Goal: Information Seeking & Learning: Learn about a topic

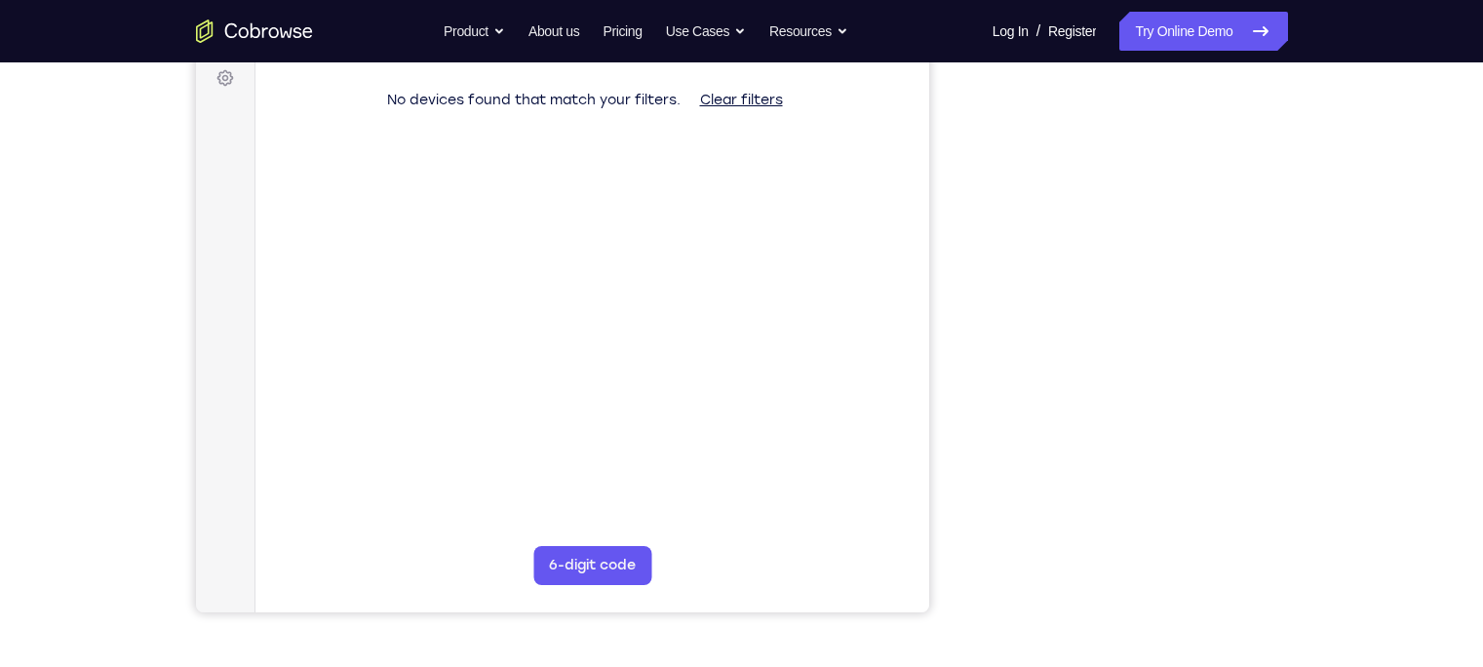
scroll to position [296, 0]
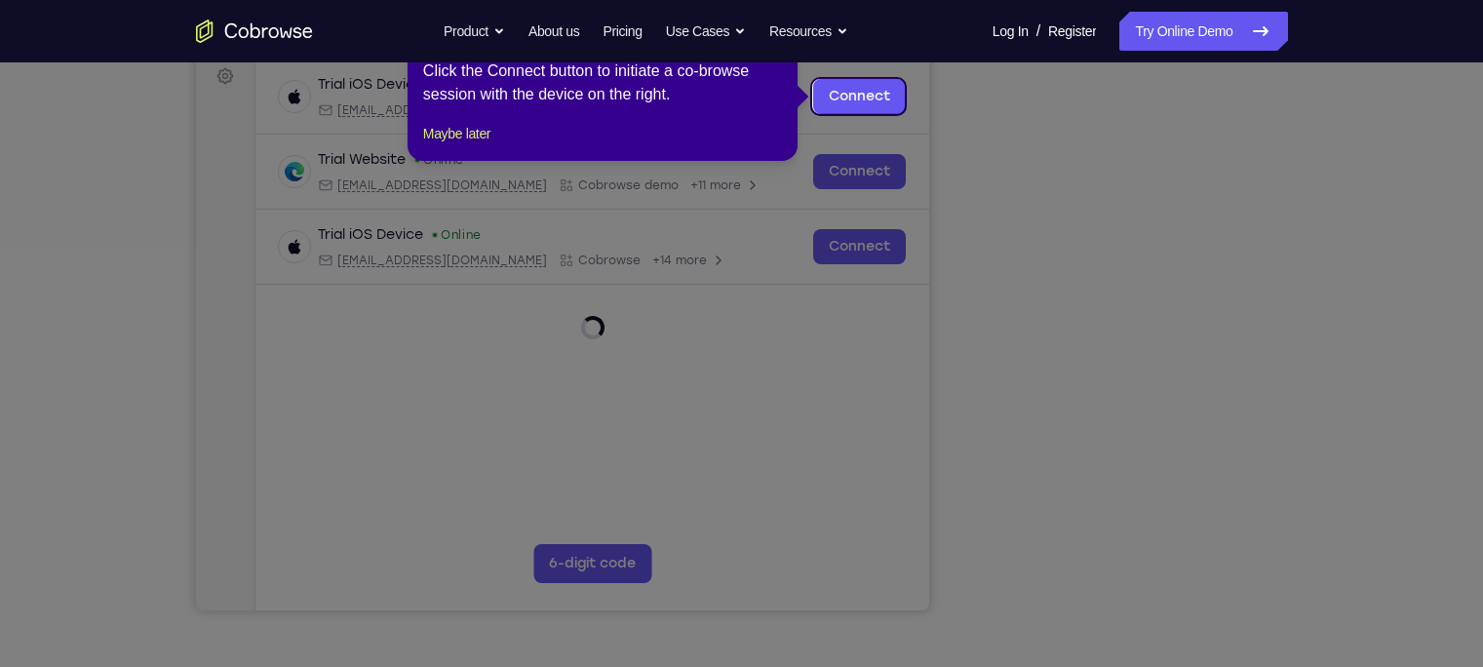
click at [1145, 251] on icon at bounding box center [750, 333] width 1501 height 667
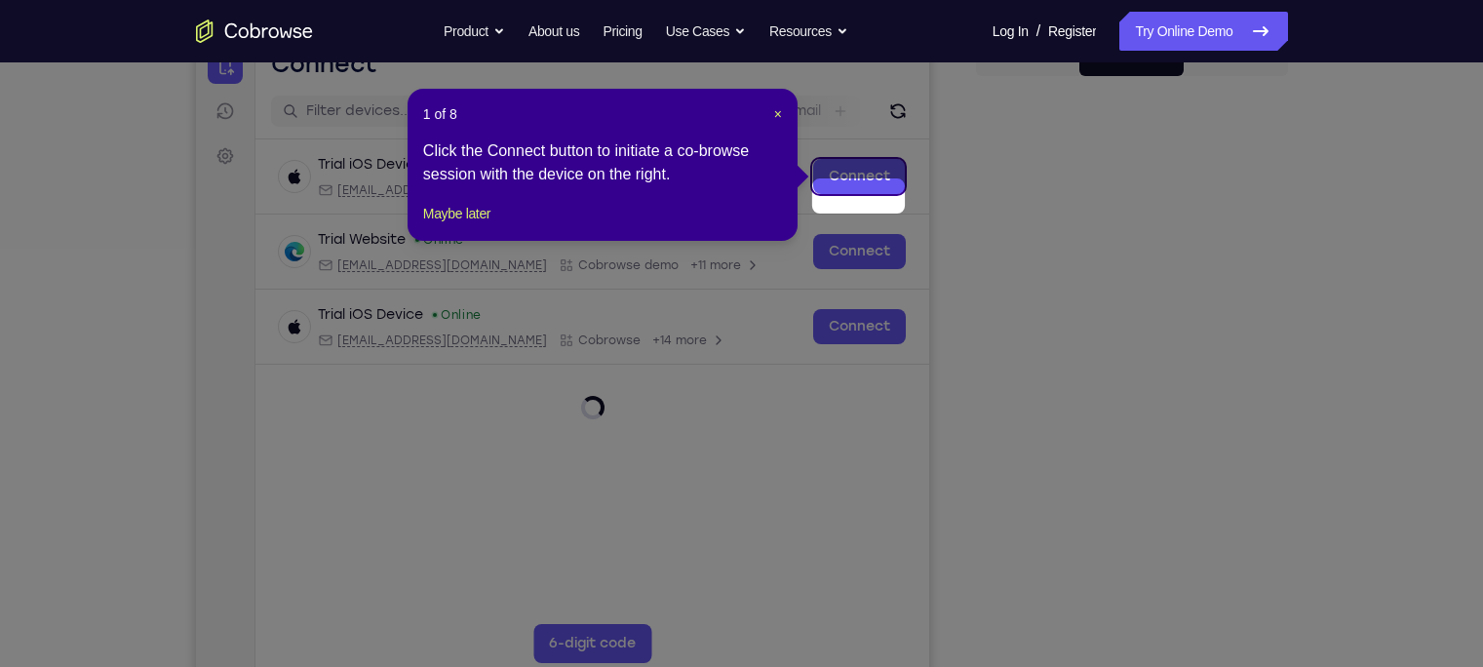
scroll to position [189, 0]
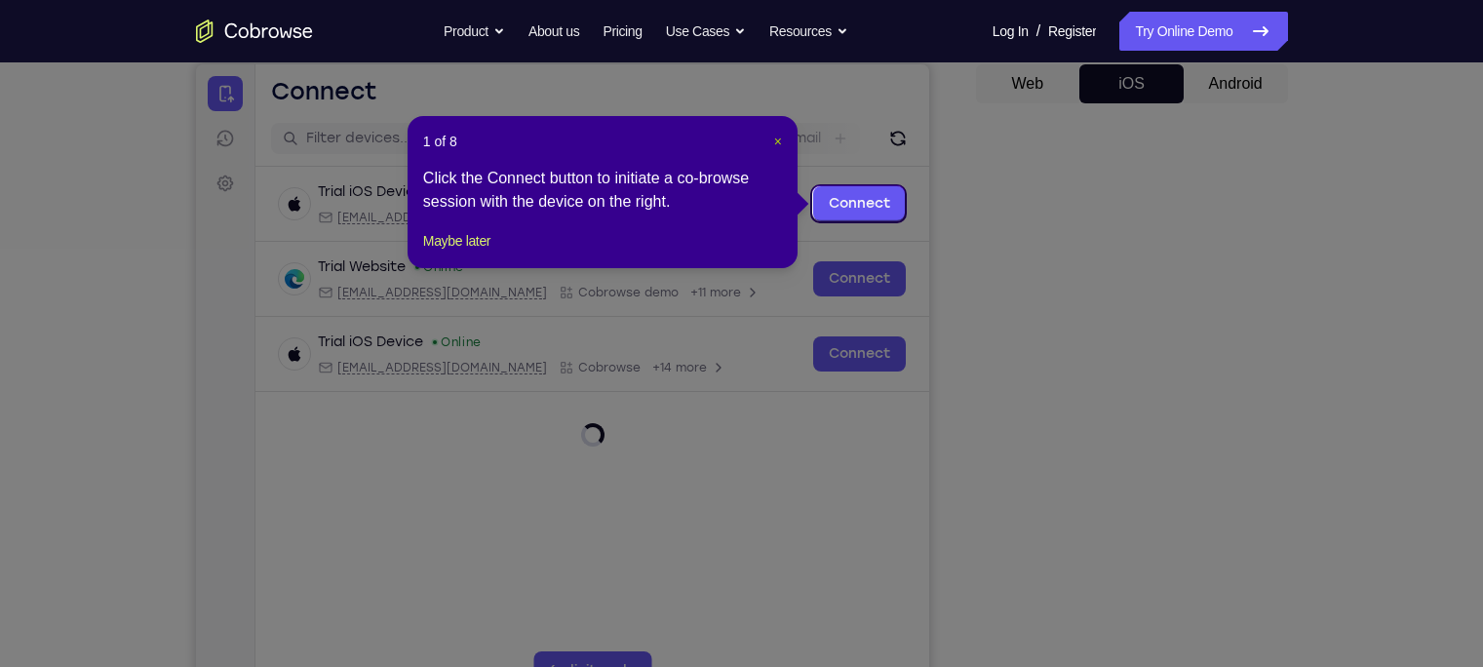
drag, startPoint x: 785, startPoint y: 137, endPoint x: 776, endPoint y: 142, distance: 10.0
click at [776, 142] on div "1 of 8 × Click the Connect button to initiate a co-browse session with the devi…" at bounding box center [602, 192] width 390 height 152
click at [776, 142] on span "×" at bounding box center [778, 142] width 8 height 16
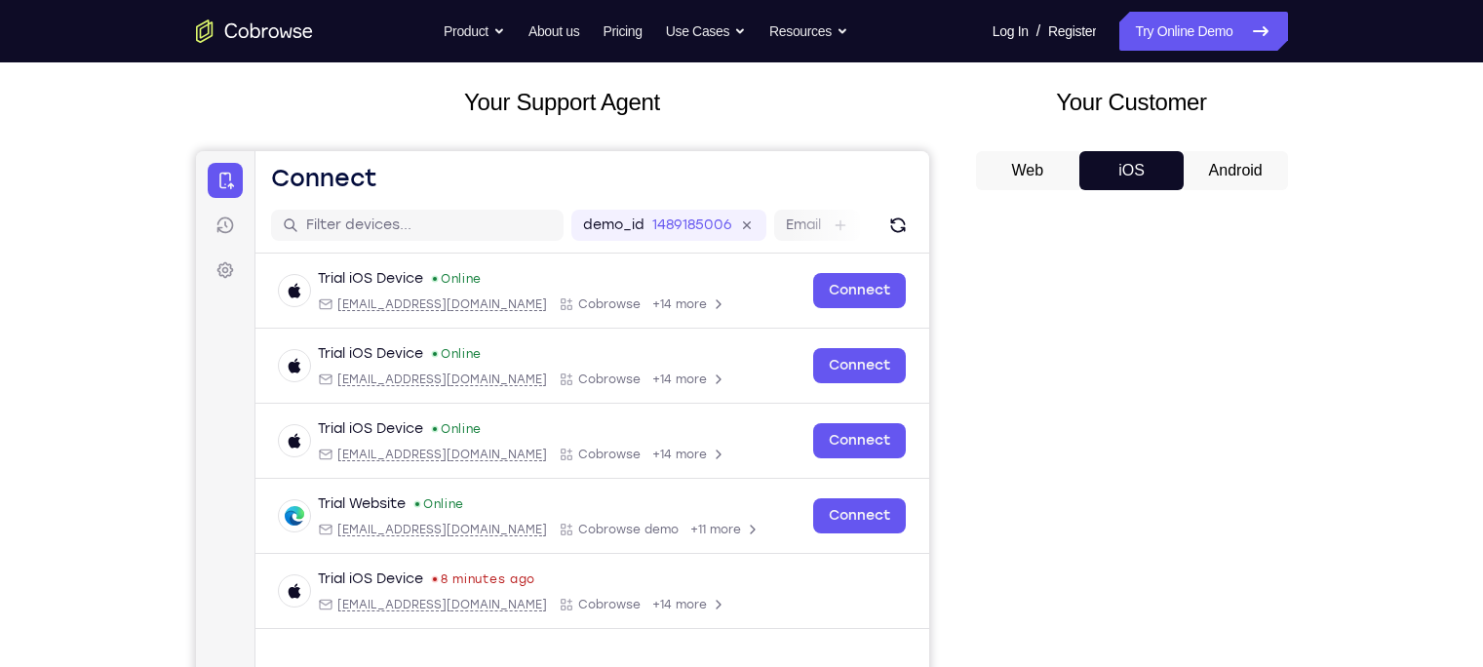
scroll to position [88, 0]
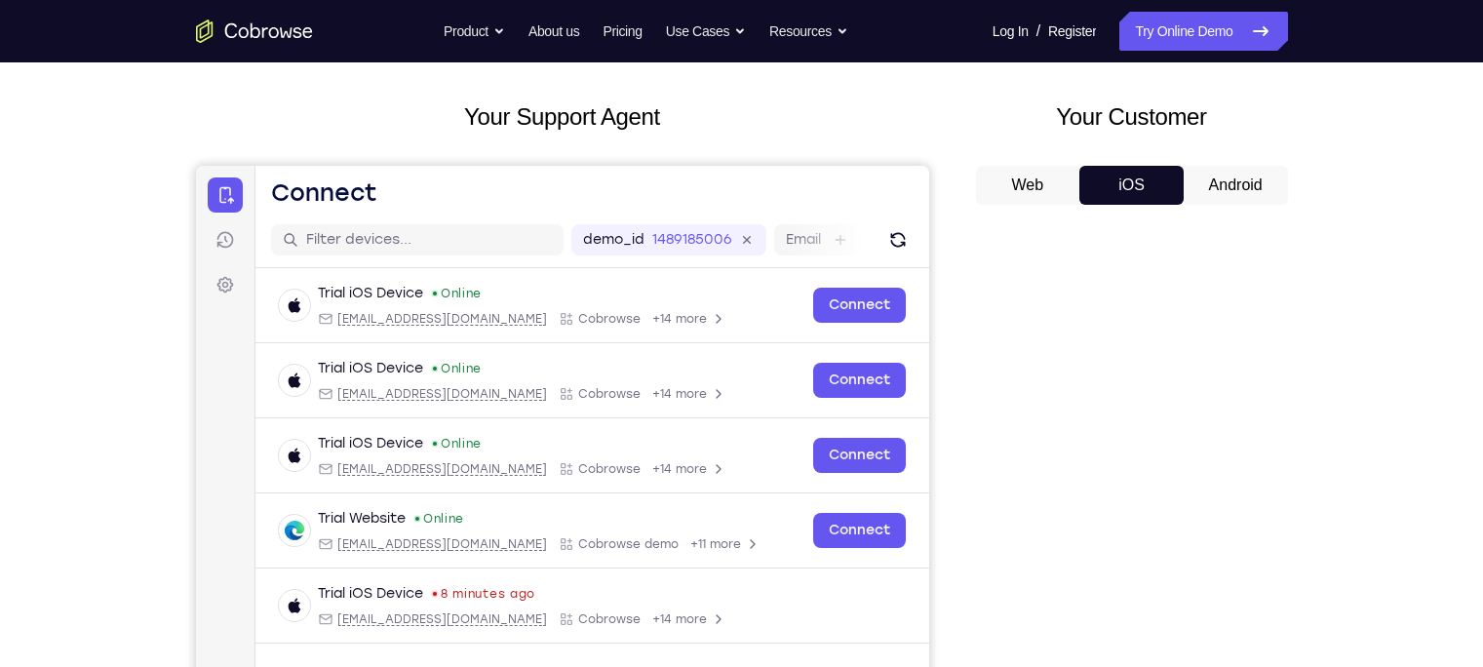
click at [1220, 186] on button "Android" at bounding box center [1235, 185] width 104 height 39
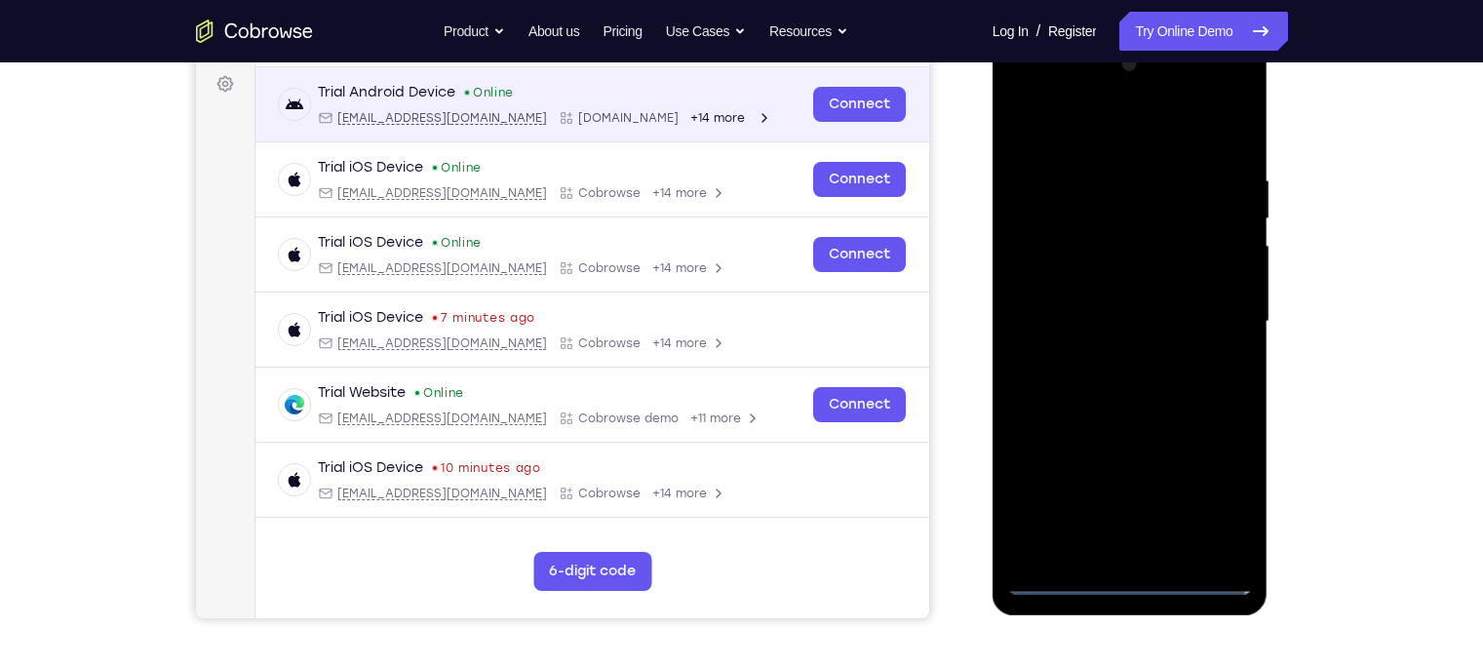
scroll to position [0, 0]
click at [1218, 498] on div at bounding box center [1130, 322] width 246 height 546
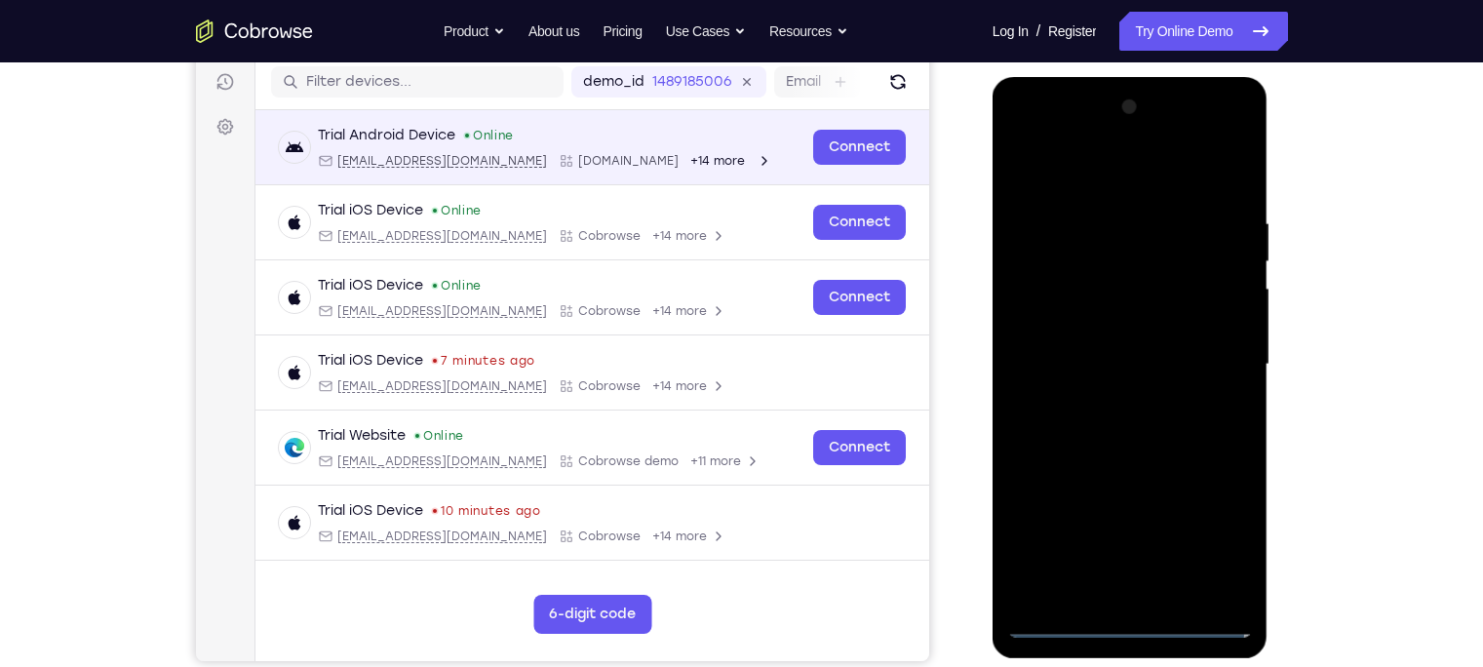
scroll to position [250, 0]
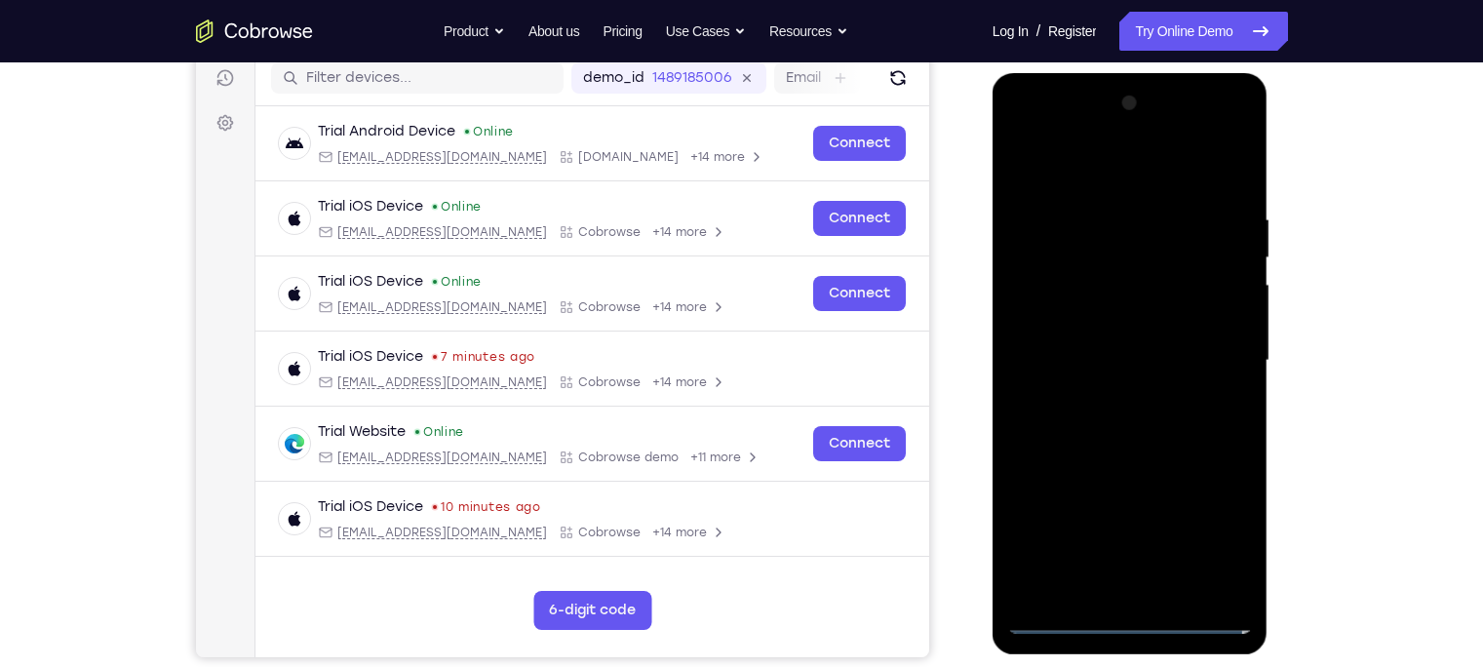
click at [1032, 130] on div at bounding box center [1130, 361] width 246 height 546
click at [1212, 367] on div at bounding box center [1130, 361] width 246 height 546
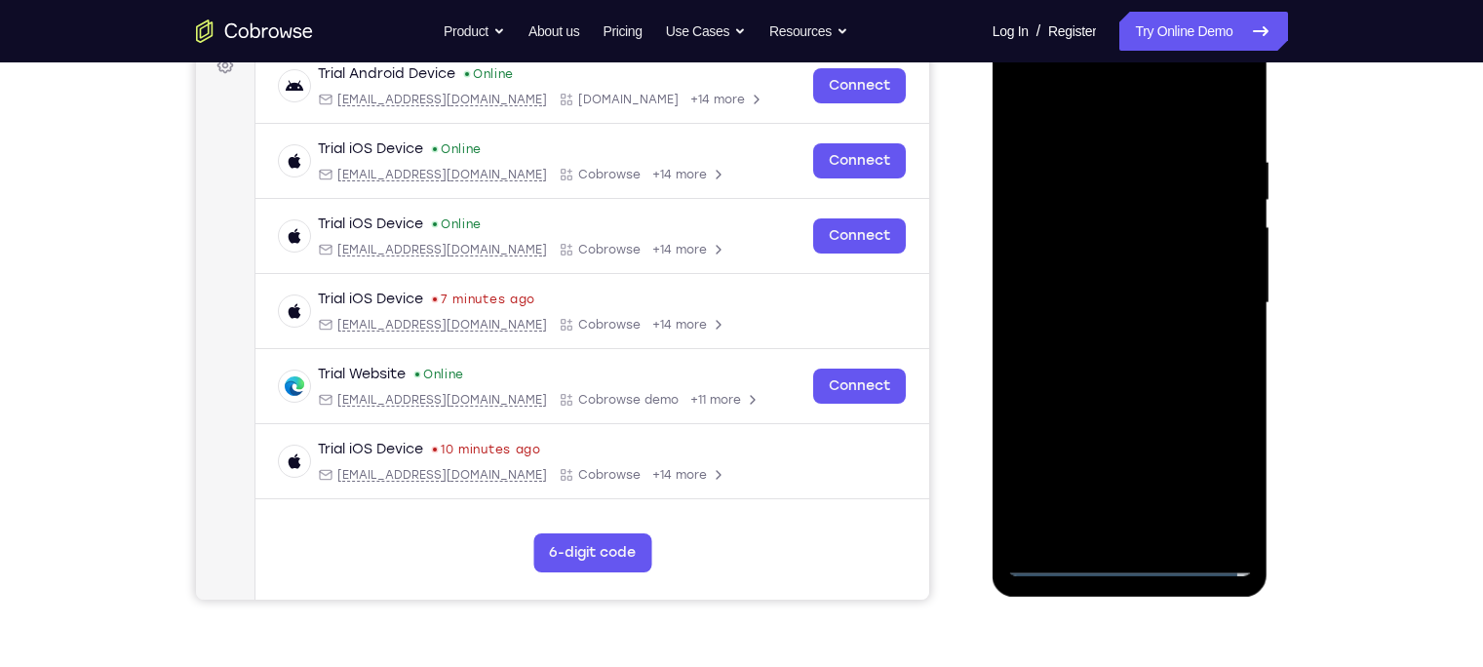
scroll to position [309, 0]
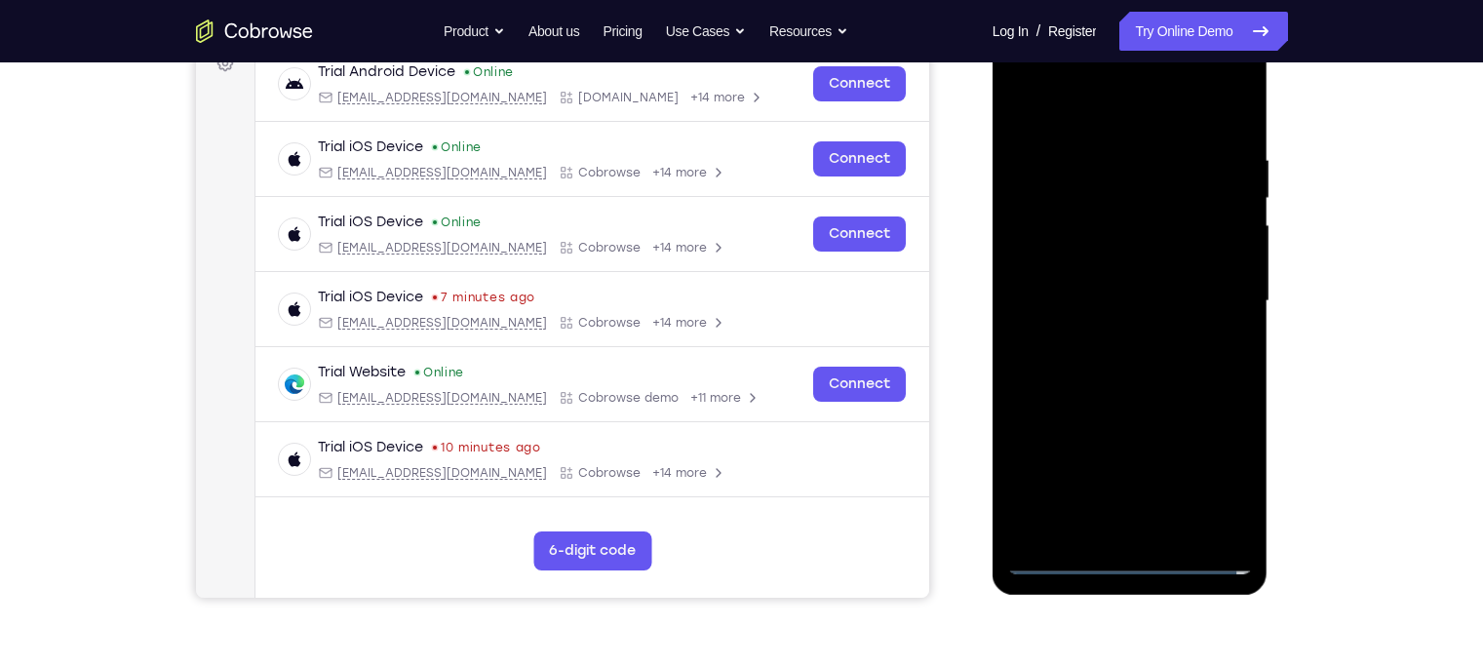
click at [1113, 337] on div at bounding box center [1130, 301] width 246 height 546
click at [1092, 276] on div at bounding box center [1130, 301] width 246 height 546
click at [1053, 321] on div at bounding box center [1130, 301] width 246 height 546
click at [1110, 306] on div at bounding box center [1130, 301] width 246 height 546
click at [1108, 367] on div at bounding box center [1130, 301] width 246 height 546
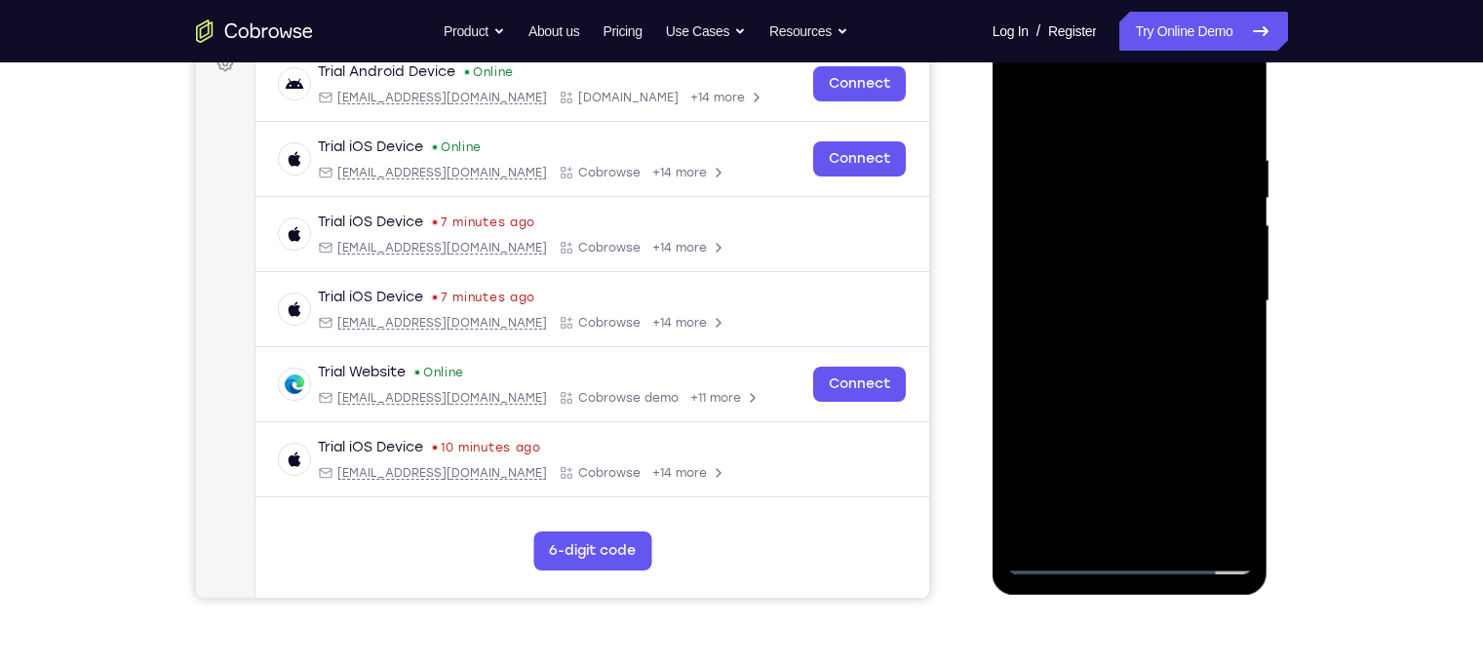
click at [1108, 363] on div at bounding box center [1130, 301] width 246 height 546
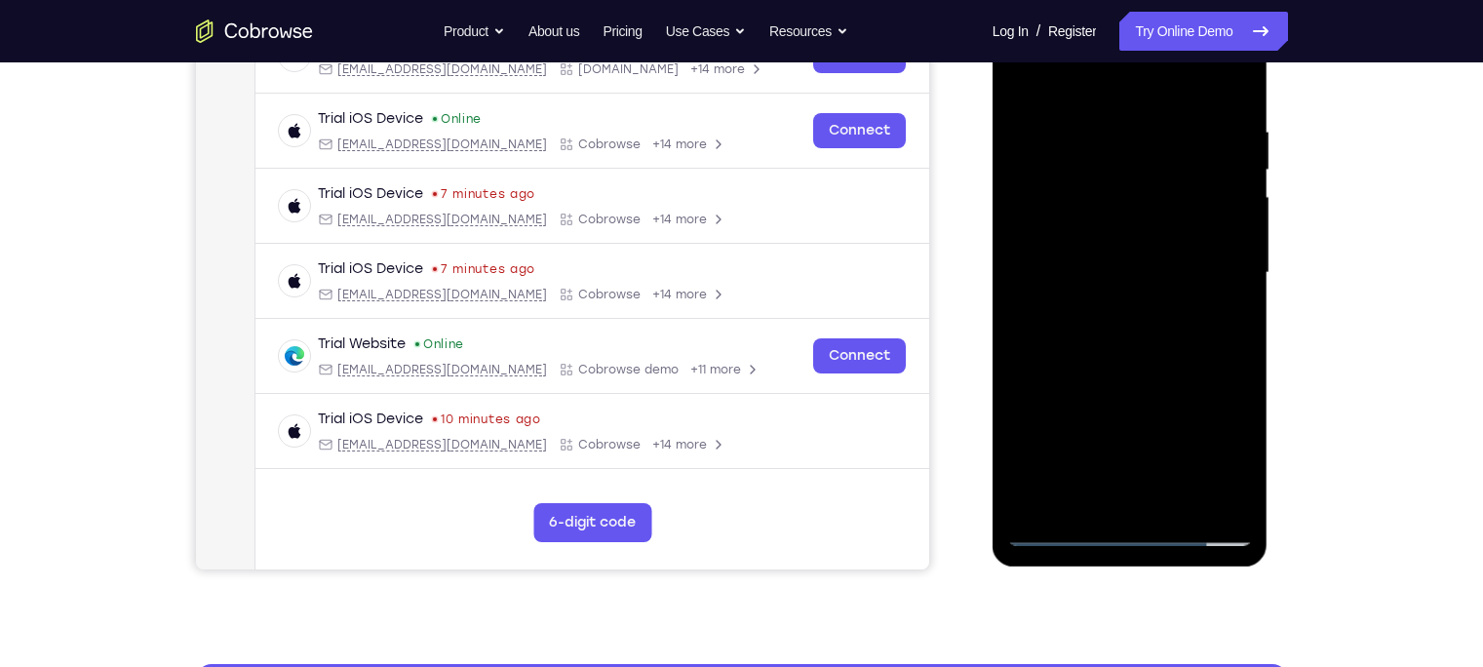
scroll to position [333, 0]
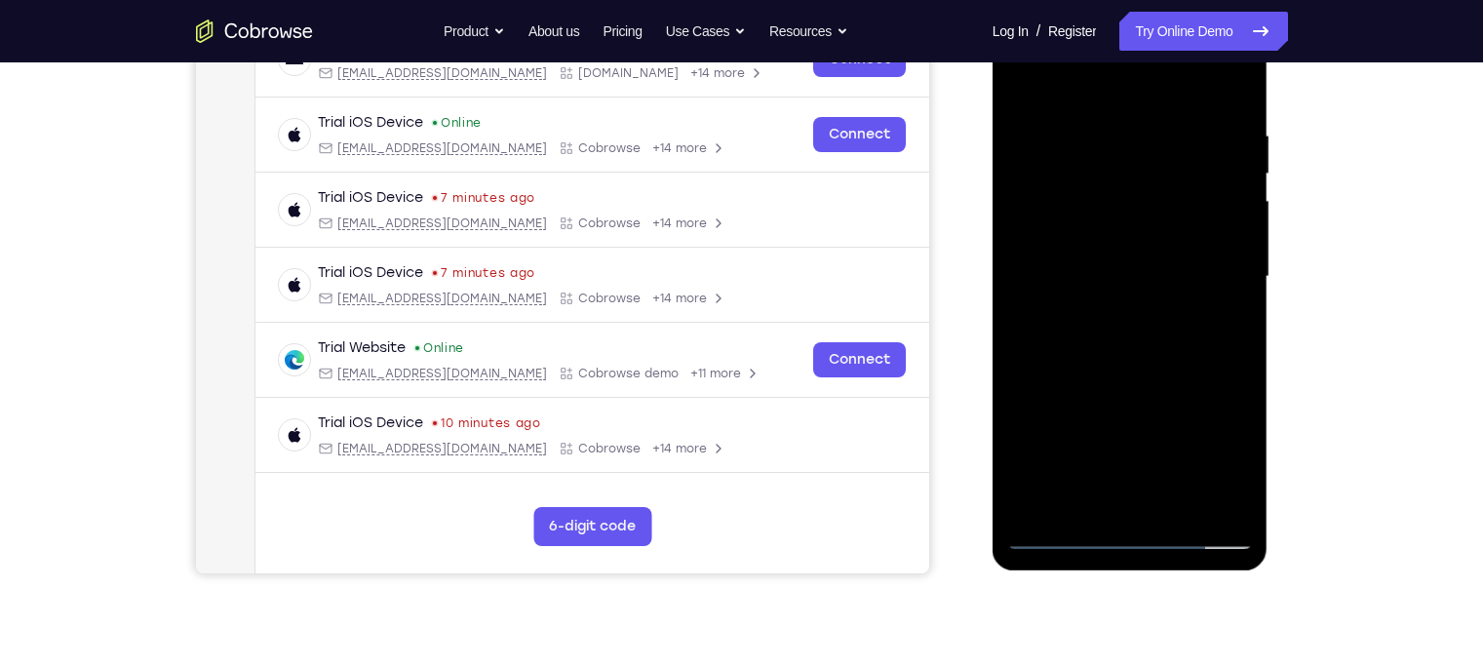
click at [1236, 103] on div at bounding box center [1130, 277] width 246 height 546
click at [1152, 122] on div at bounding box center [1130, 277] width 246 height 546
click at [1229, 252] on div at bounding box center [1130, 277] width 246 height 546
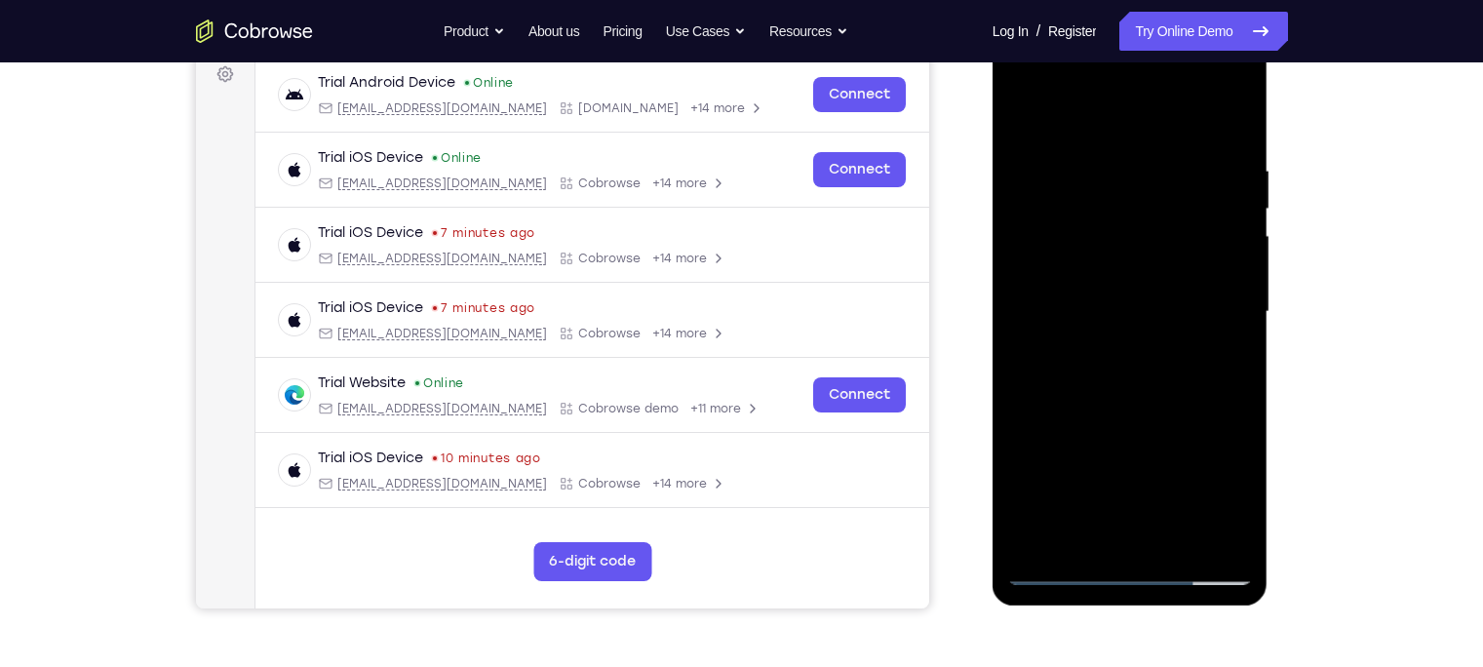
scroll to position [296, 0]
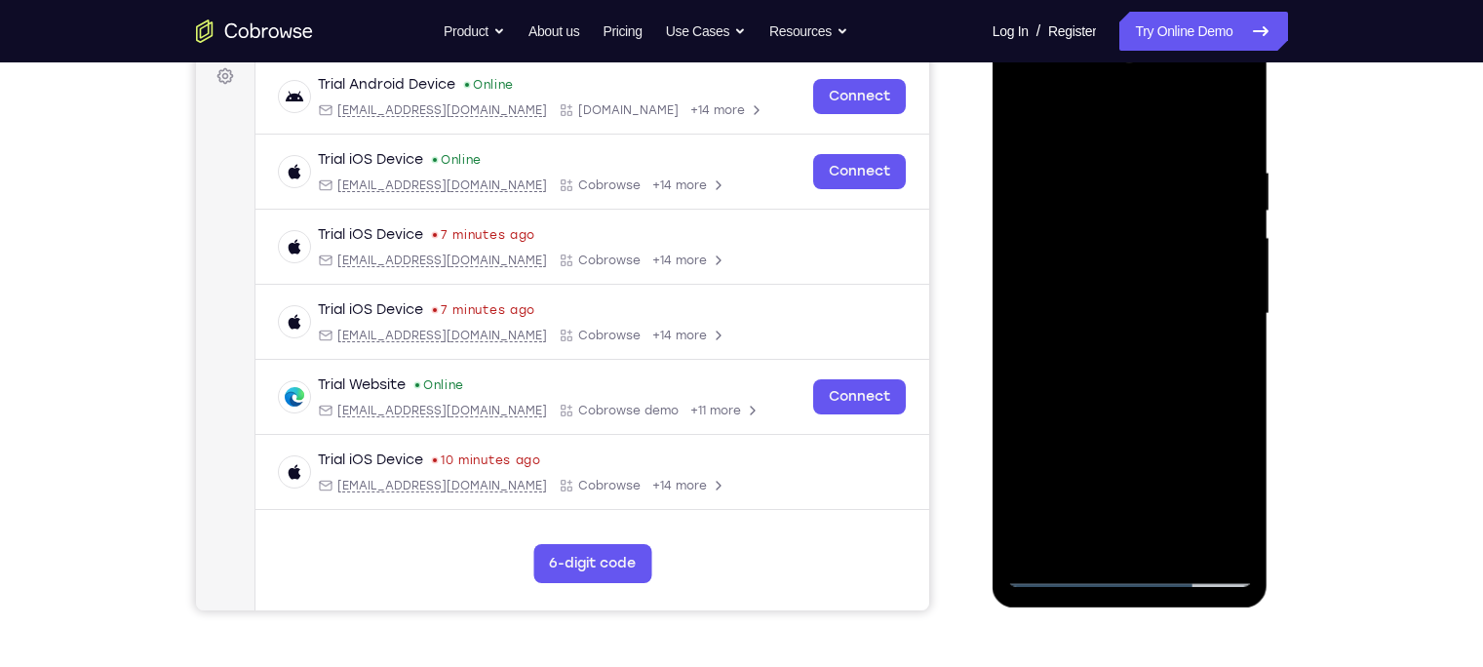
click at [1239, 280] on div at bounding box center [1130, 314] width 246 height 546
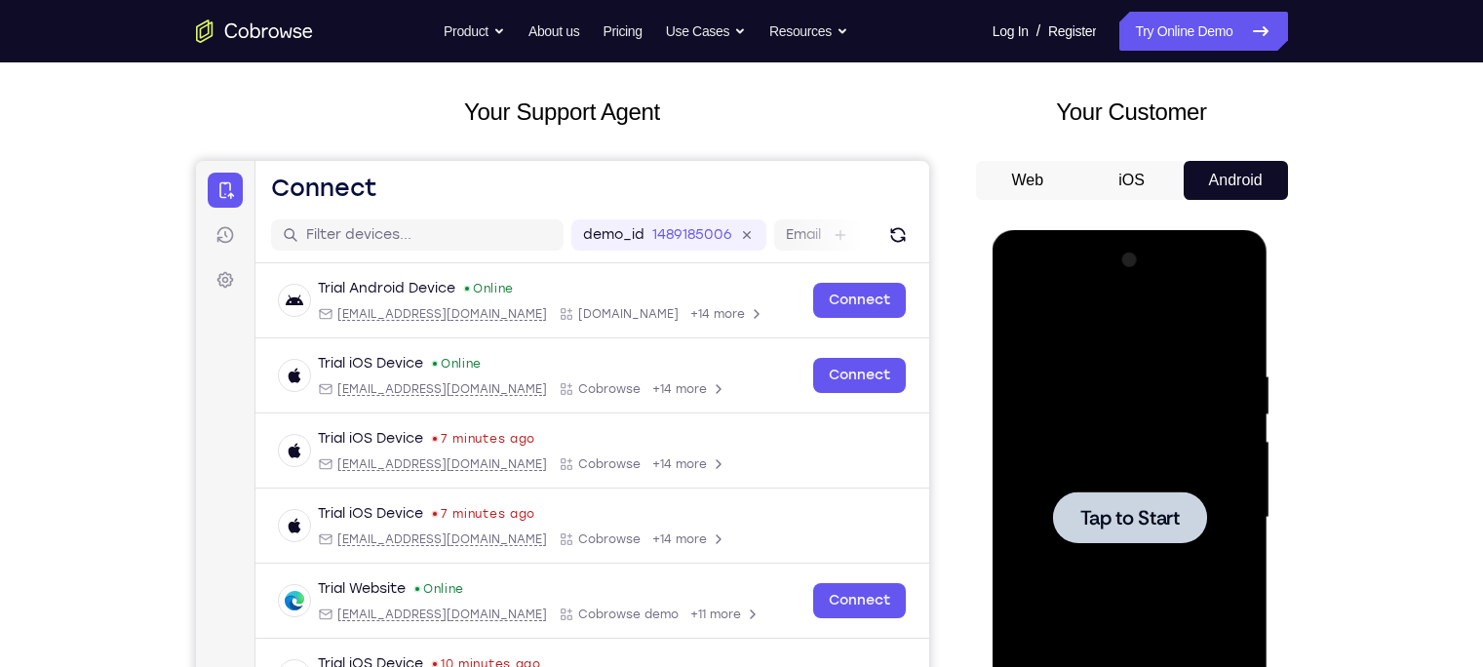
scroll to position [92, 0]
click at [1014, 178] on button "Web" at bounding box center [1028, 181] width 104 height 39
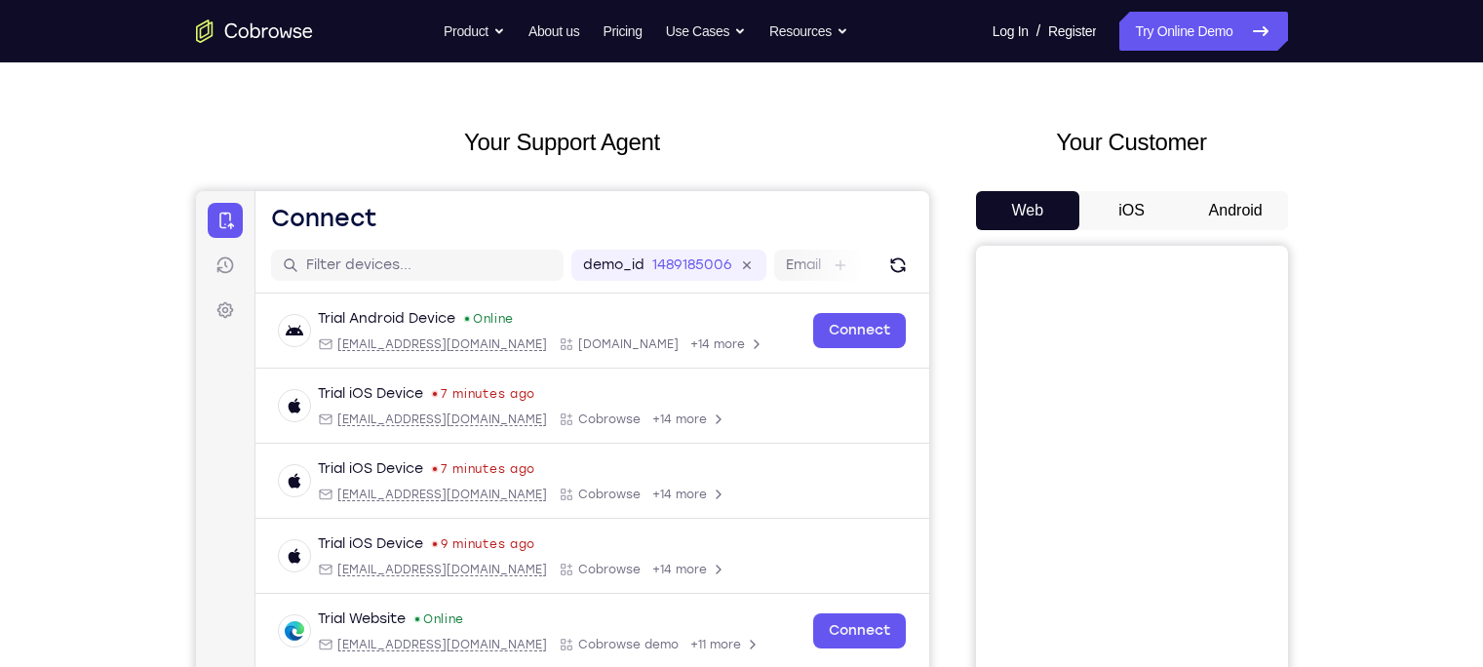
scroll to position [23, 0]
